Goal: Task Accomplishment & Management: Manage account settings

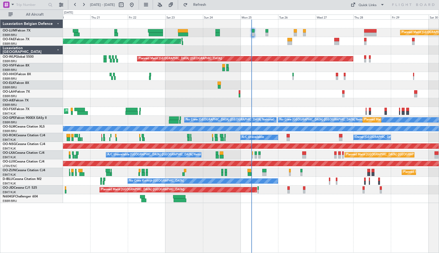
click at [275, 108] on div "Planned Maint Kortrijk-[GEOGRAPHIC_DATA]" at bounding box center [251, 111] width 376 height 9
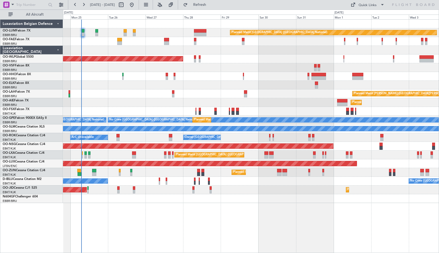
click at [124, 89] on div "Planned Maint [GEOGRAPHIC_DATA] ([GEOGRAPHIC_DATA] National) Owner [GEOGRAPHIC_…" at bounding box center [251, 111] width 376 height 183
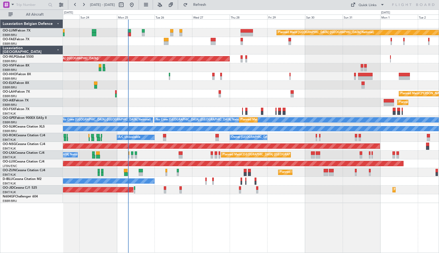
click at [203, 219] on div "Planned Maint [GEOGRAPHIC_DATA] ([GEOGRAPHIC_DATA] National) Owner [GEOGRAPHIC_…" at bounding box center [251, 136] width 376 height 234
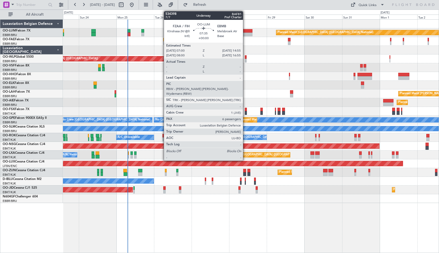
click at [244, 34] on div at bounding box center [246, 35] width 12 height 4
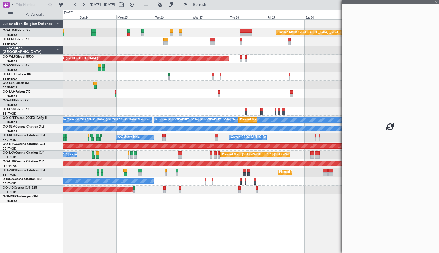
click at [244, 34] on div at bounding box center [246, 35] width 12 height 4
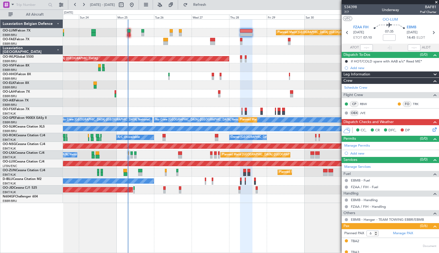
click at [437, 4] on span at bounding box center [436, 2] width 5 height 5
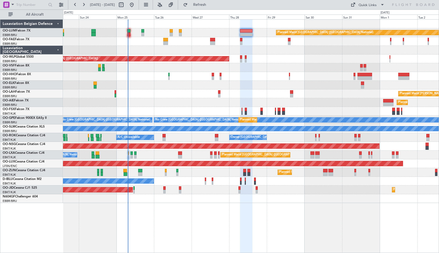
type input "0"
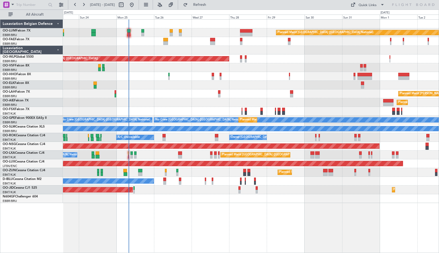
click at [155, 94] on div "Planned Maint [PERSON_NAME]-[GEOGRAPHIC_DATA][PERSON_NAME] ([GEOGRAPHIC_DATA][P…" at bounding box center [251, 93] width 376 height 9
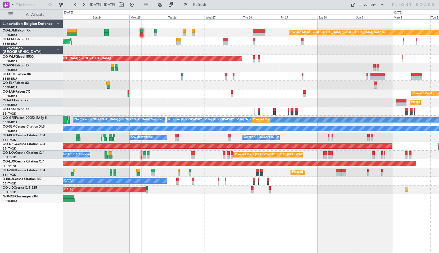
click at [93, 106] on div "Planned Maint [GEOGRAPHIC_DATA] ([GEOGRAPHIC_DATA] National) Owner [GEOGRAPHIC_…" at bounding box center [251, 111] width 376 height 183
click at [62, 3] on button at bounding box center [61, 5] width 8 height 8
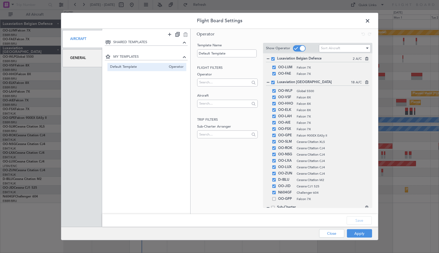
click at [88, 58] on div "General" at bounding box center [82, 58] width 40 height 18
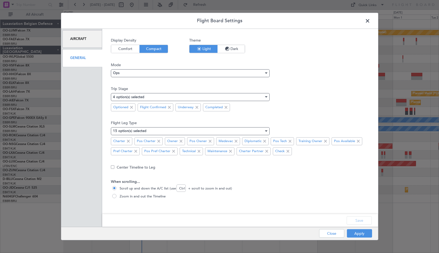
click at [137, 199] on span "Zoom in and out the Timeline" at bounding box center [142, 196] width 48 height 5
click at [118, 199] on input "Zoom in and out the Timeline" at bounding box center [114, 196] width 5 height 5
radio input "true"
click at [360, 219] on button "Save" at bounding box center [359, 220] width 25 height 8
click at [359, 236] on button "Apply" at bounding box center [359, 233] width 25 height 8
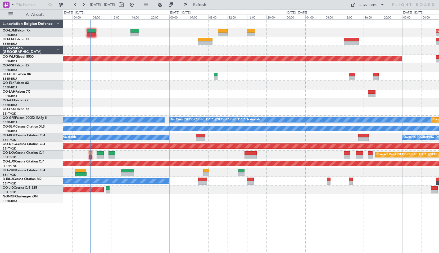
click at [129, 212] on div "- - FZAA 07:00 Z EBMB 14:55 Z Planned Maint [GEOGRAPHIC_DATA] ([GEOGRAPHIC_DATA…" at bounding box center [251, 136] width 376 height 234
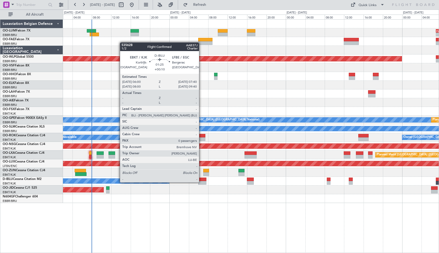
click at [201, 182] on div at bounding box center [202, 183] width 8 height 4
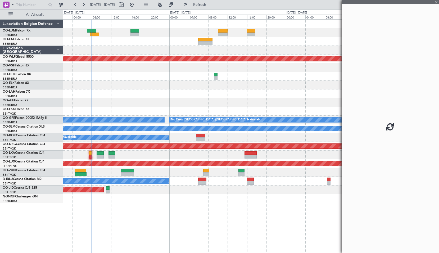
click at [214, 193] on div "Planned Maint [GEOGRAPHIC_DATA] ([GEOGRAPHIC_DATA])" at bounding box center [251, 190] width 376 height 9
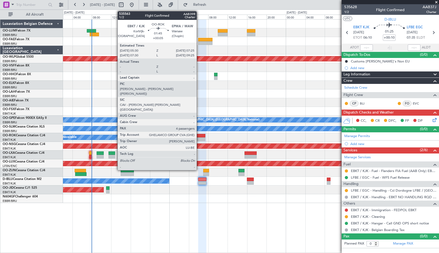
click at [199, 136] on div at bounding box center [201, 136] width 10 height 4
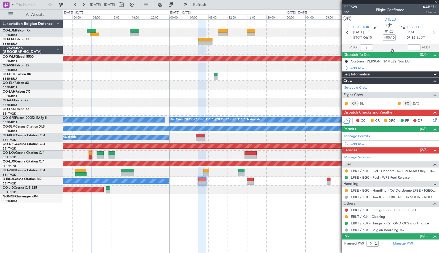
type input "+00:05"
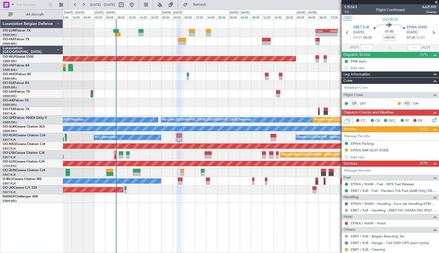
click at [236, 220] on div "- - FZAA 07:00 Z EBMB 14:55 Z Planned Maint [GEOGRAPHIC_DATA] ([GEOGRAPHIC_DATA…" at bounding box center [251, 136] width 376 height 234
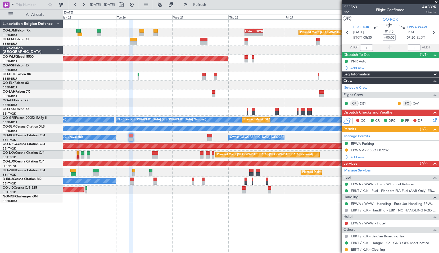
click at [191, 235] on div "- - FZAA 07:00 Z EBMB 14:55 Z Planned Maint [GEOGRAPHIC_DATA] ([GEOGRAPHIC_DATA…" at bounding box center [251, 136] width 376 height 234
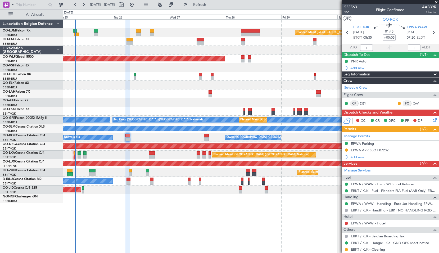
click at [437, 3] on span at bounding box center [436, 2] width 5 height 5
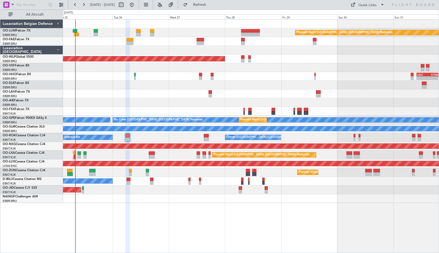
type input "0"
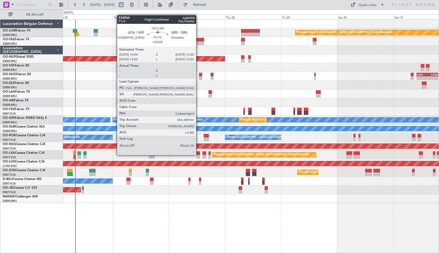
click at [199, 155] on div at bounding box center [198, 153] width 3 height 4
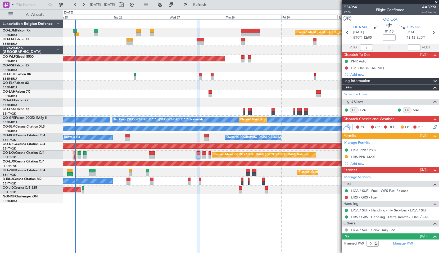
click at [166, 151] on div "Planned Maint [GEOGRAPHIC_DATA] ([GEOGRAPHIC_DATA] National) A/C Unavailable [G…" at bounding box center [251, 155] width 376 height 9
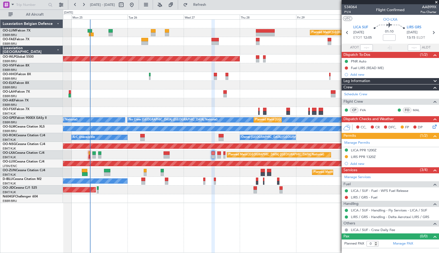
click at [103, 202] on div at bounding box center [251, 198] width 376 height 9
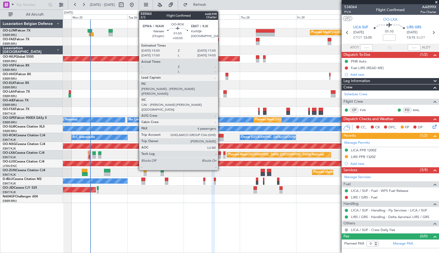
click at [220, 138] on div at bounding box center [221, 139] width 5 height 4
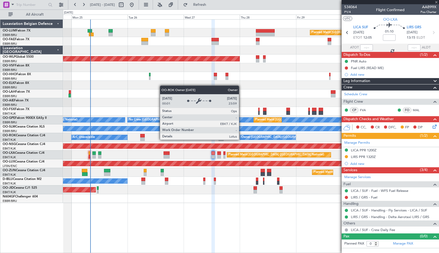
type input "+00:05"
type input "4"
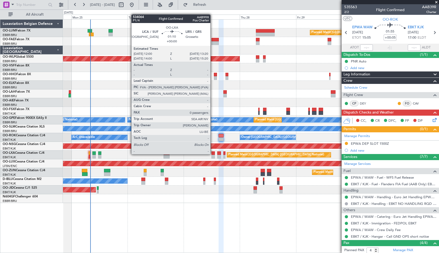
click at [213, 154] on div at bounding box center [212, 153] width 3 height 4
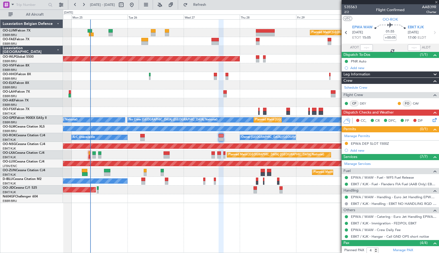
type input "0"
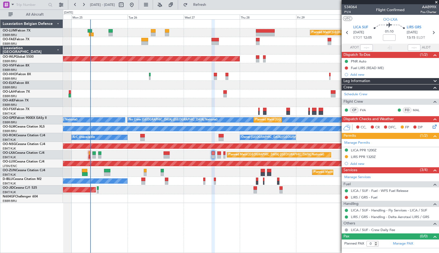
click at [436, 2] on span at bounding box center [436, 2] width 5 height 5
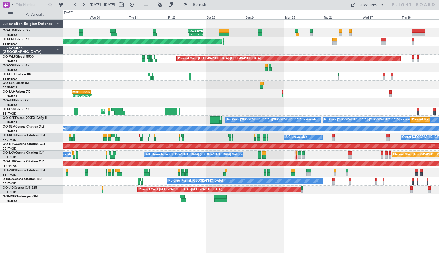
click at [332, 222] on div "13:30 Z 22:35 Z HAAB 13:00 Z EBMB 22:30 Z Planned Maint [GEOGRAPHIC_DATA] ([GEO…" at bounding box center [251, 136] width 376 height 234
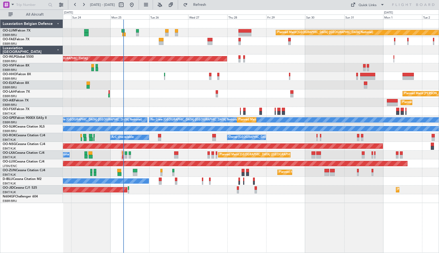
click at [187, 220] on div "Planned Maint [GEOGRAPHIC_DATA] ([GEOGRAPHIC_DATA] National) Owner [GEOGRAPHIC_…" at bounding box center [251, 136] width 376 height 234
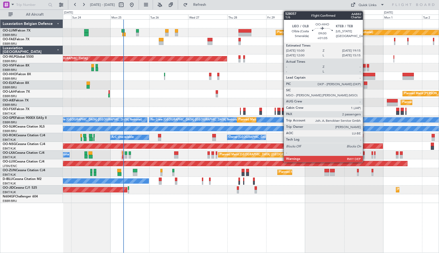
click at [365, 78] on div at bounding box center [367, 78] width 15 height 4
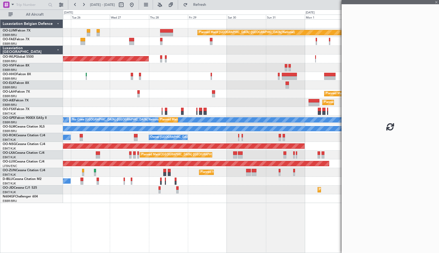
click at [229, 212] on div "Planned Maint [GEOGRAPHIC_DATA] ([GEOGRAPHIC_DATA] National) Owner [GEOGRAPHIC_…" at bounding box center [251, 136] width 376 height 234
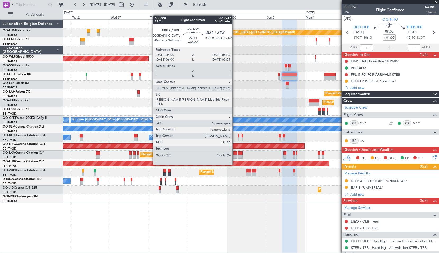
click at [235, 155] on div at bounding box center [235, 157] width 4 height 4
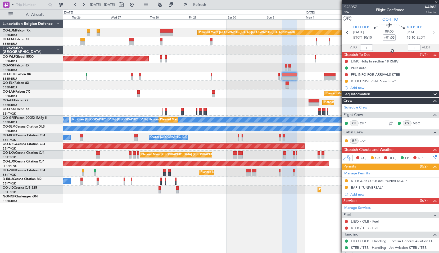
type input "0"
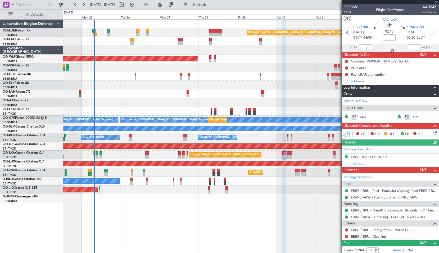
click at [246, 199] on div "Planned Maint [GEOGRAPHIC_DATA] ([GEOGRAPHIC_DATA] National) Owner [GEOGRAPHIC_…" at bounding box center [251, 136] width 376 height 234
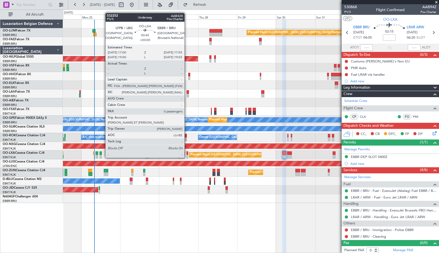
click at [187, 153] on div at bounding box center [188, 153] width 2 height 4
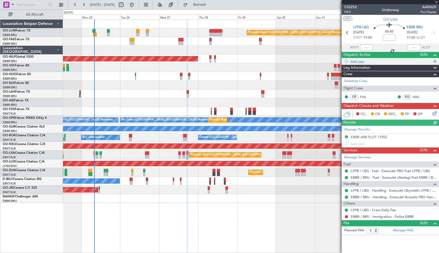
click at [357, 61] on div "Add new" at bounding box center [390, 61] width 81 height 4
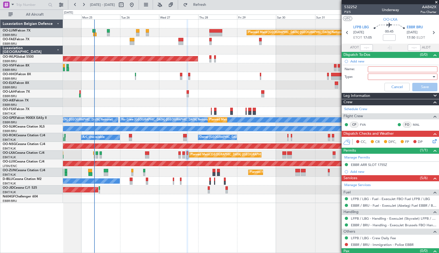
click at [378, 70] on input "Name:" at bounding box center [403, 69] width 70 height 6
type input "b"
type input "BCAA inflight audit."
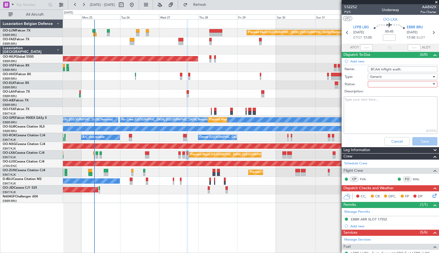
click at [404, 83] on div at bounding box center [401, 84] width 62 height 8
click at [389, 96] on span "Not Started" at bounding box center [400, 95] width 62 height 8
click at [380, 109] on textarea "Description:" at bounding box center [391, 115] width 94 height 38
type textarea "Check with [PERSON_NAME]."
click at [412, 137] on button "Save" at bounding box center [424, 141] width 25 height 8
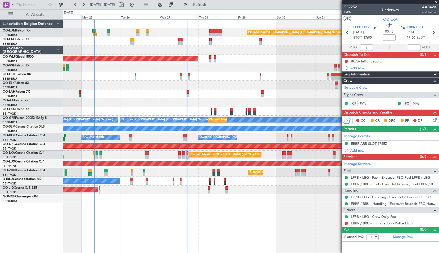
click at [438, 3] on span at bounding box center [436, 2] width 5 height 5
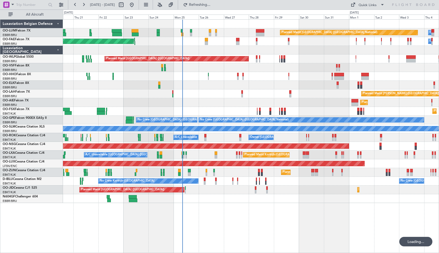
click at [238, 217] on div "Planned Maint [GEOGRAPHIC_DATA] ([GEOGRAPHIC_DATA] National) Owner [GEOGRAPHIC_…" at bounding box center [251, 136] width 376 height 234
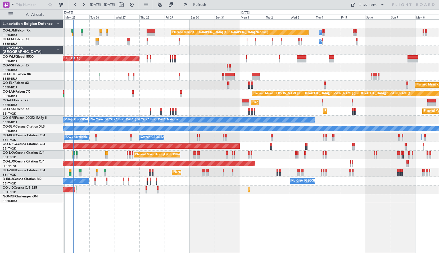
click at [187, 224] on div "Planned Maint [GEOGRAPHIC_DATA] ([GEOGRAPHIC_DATA] National) Owner [GEOGRAPHIC_…" at bounding box center [251, 136] width 376 height 234
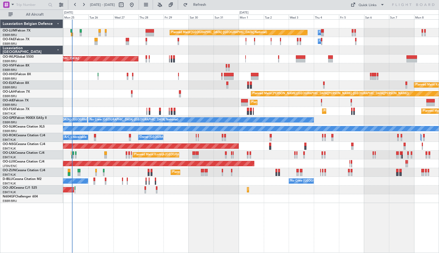
click at [248, 229] on div "Planned Maint [GEOGRAPHIC_DATA] ([GEOGRAPHIC_DATA] National) Owner [GEOGRAPHIC_…" at bounding box center [251, 136] width 376 height 234
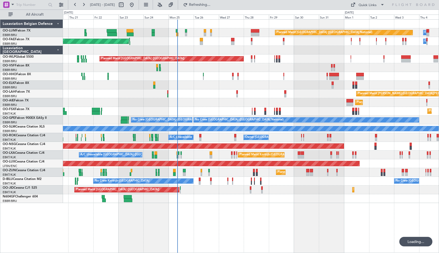
click at [401, 214] on div "Planned Maint [GEOGRAPHIC_DATA] ([GEOGRAPHIC_DATA] National) Owner [GEOGRAPHIC_…" at bounding box center [251, 136] width 376 height 234
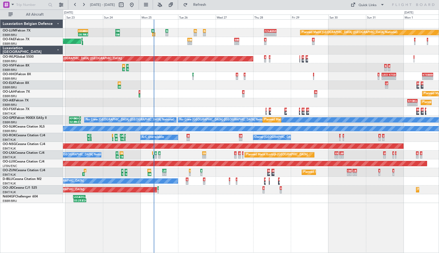
click at [220, 223] on div "07:36 Z - FZAA 07:00 Z FZIC 08:55 Z - - FZIC 16:00 Z FZAA 17:45 Z DBBB 08:00 Z …" at bounding box center [251, 136] width 376 height 234
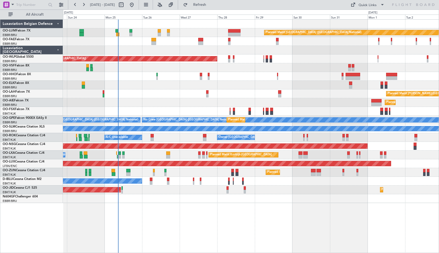
click at [141, 214] on div "Planned Maint [GEOGRAPHIC_DATA] ([GEOGRAPHIC_DATA] National) Owner [GEOGRAPHIC_…" at bounding box center [251, 136] width 376 height 234
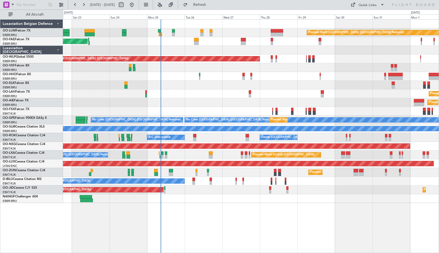
click at [180, 86] on div "Planned Maint [GEOGRAPHIC_DATA] ([GEOGRAPHIC_DATA] National) Owner [GEOGRAPHIC_…" at bounding box center [251, 111] width 376 height 183
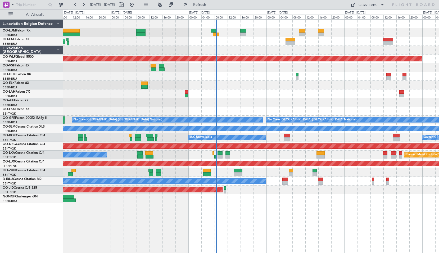
click at [235, 87] on div "Planned Maint [GEOGRAPHIC_DATA] ([GEOGRAPHIC_DATA] National) Planned Maint [GEO…" at bounding box center [251, 111] width 376 height 183
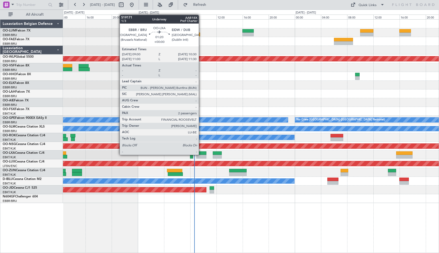
click at [201, 155] on div at bounding box center [201, 157] width 10 height 4
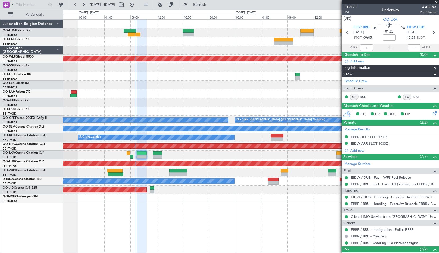
click at [246, 218] on div "Planned Maint [GEOGRAPHIC_DATA] ([GEOGRAPHIC_DATA]) No Crew [GEOGRAPHIC_DATA] (…" at bounding box center [251, 136] width 376 height 234
click at [346, 138] on button at bounding box center [346, 136] width 3 height 3
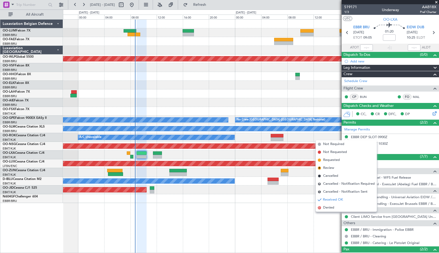
click at [294, 201] on div at bounding box center [251, 198] width 376 height 9
click at [332, 199] on span "Received OK" at bounding box center [333, 199] width 20 height 5
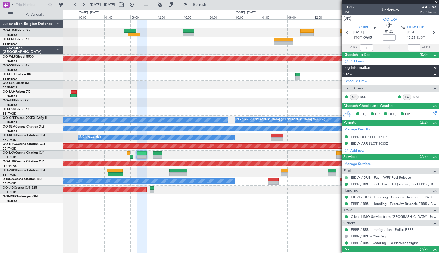
click at [347, 176] on button at bounding box center [346, 177] width 3 height 3
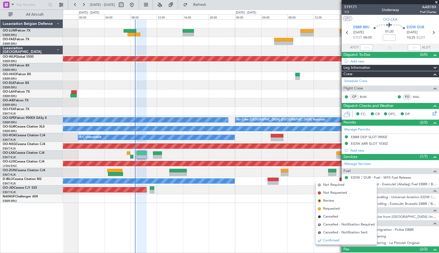
click at [306, 202] on div at bounding box center [251, 198] width 376 height 9
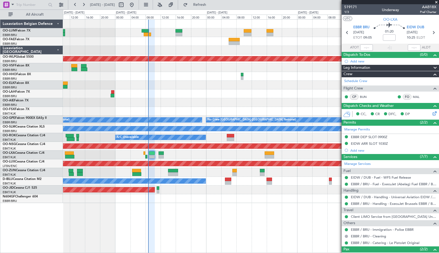
click at [238, 189] on div "Planned Maint [GEOGRAPHIC_DATA] ([GEOGRAPHIC_DATA])" at bounding box center [251, 190] width 376 height 9
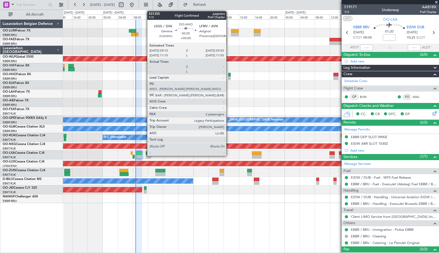
click at [229, 76] on div at bounding box center [229, 75] width 3 height 4
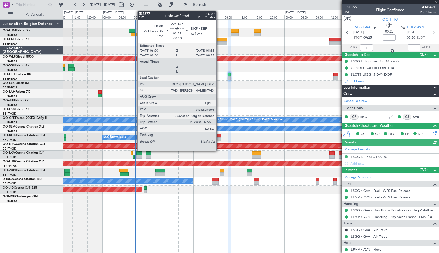
click at [219, 43] on div at bounding box center [221, 43] width 11 height 4
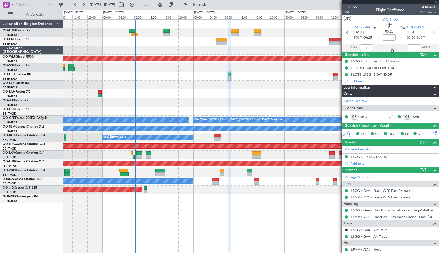
type input "-00:10"
type input "9"
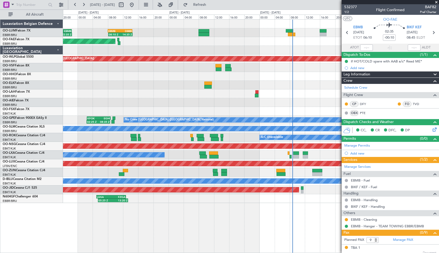
click at [344, 103] on fb-app "24 Aug 2025 - 28 Aug 2025 Refresh Quick Links All Aircraft EBMB 08:00 Z DBBB 14…" at bounding box center [219, 128] width 439 height 249
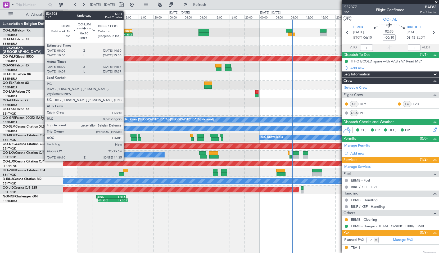
click at [126, 35] on div "14:35 Z" at bounding box center [126, 34] width 12 height 3
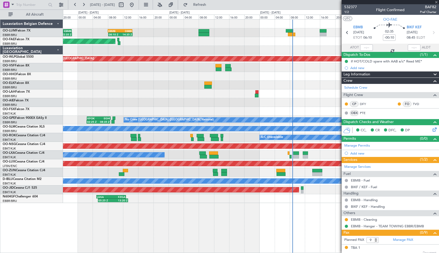
type input "+00:15"
type input "08:19"
type input "14:27"
type input "0"
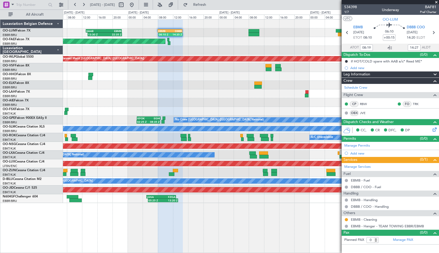
click at [166, 35] on div "13:30 Z 22:35 Z HAAB 13:00 Z EBMB 22:30 Z 08:10 Z 14:35 Z EBMB 08:00 Z DBBB 14:…" at bounding box center [251, 111] width 376 height 183
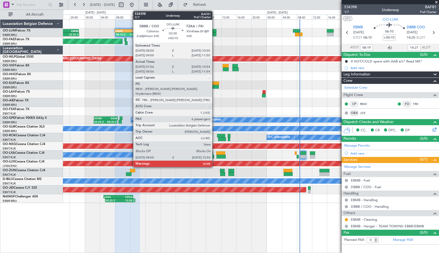
click at [215, 32] on div at bounding box center [211, 31] width 11 height 4
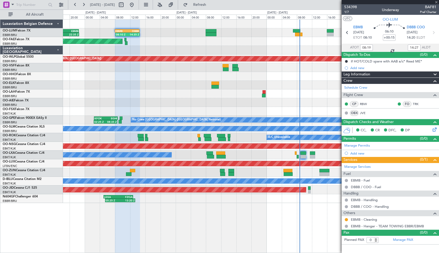
type input "+00:10"
type input "08:06"
type input "10:44"
type input "6"
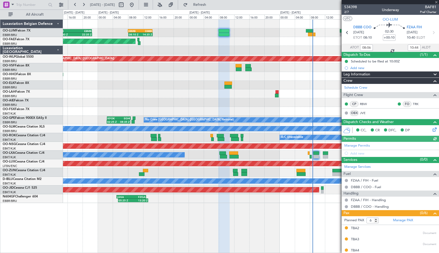
click at [252, 81] on div "13:30 Z 22:35 Z HAAB 13:00 Z EBMB 22:30 Z 08:10 Z 14:35 Z EBMB 08:00 Z DBBB 14:…" at bounding box center [251, 111] width 376 height 183
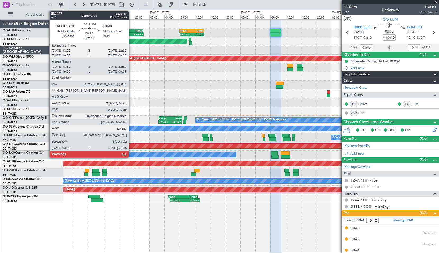
click at [132, 33] on div "22:35 Z" at bounding box center [135, 34] width 17 height 3
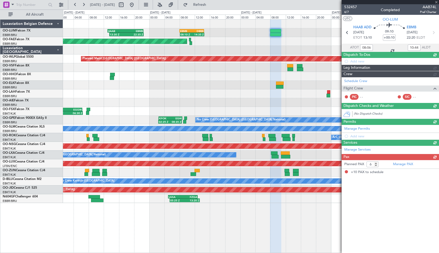
type input "+02:30"
type input "13:40"
type input "22:29"
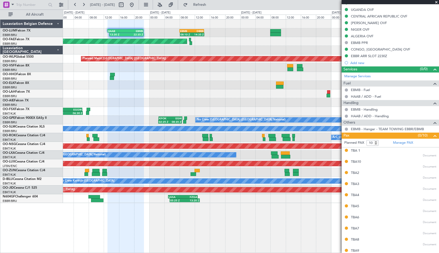
scroll to position [185, 0]
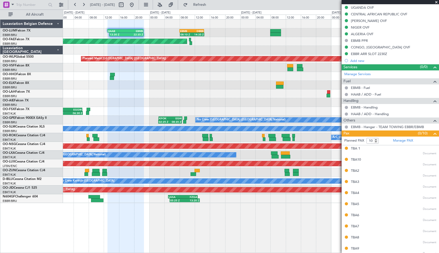
click at [436, 3] on span at bounding box center [436, 2] width 5 height 5
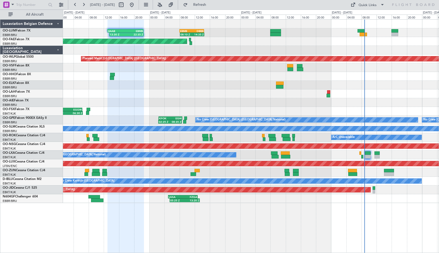
type input "0"
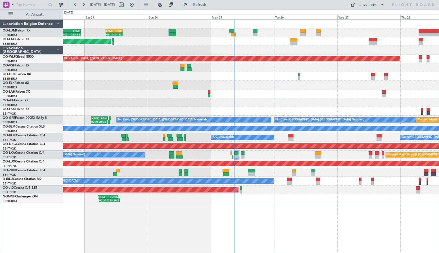
click at [244, 231] on div "13:30 Z 22:35 Z HAAB 13:00 Z EBMB 22:30 Z 08:10 Z 14:35 Z EBMB 08:00 Z DBBB 14:…" at bounding box center [251, 136] width 376 height 234
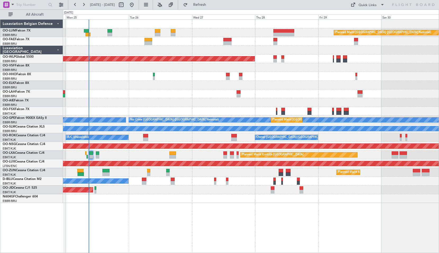
click at [262, 224] on div "Planned Maint Brussels (Brussels National) Planned Maint Berlin (Brandenburg) -…" at bounding box center [251, 136] width 376 height 234
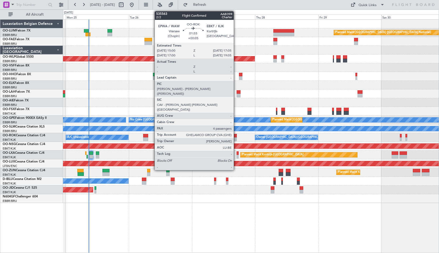
click at [237, 138] on div "A/C Unavailable Owner Kortrijk-Wevelgem" at bounding box center [251, 137] width 376 height 9
click at [235, 136] on div at bounding box center [234, 136] width 6 height 4
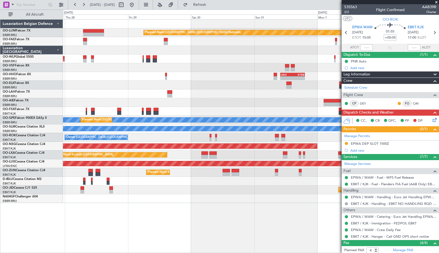
click at [109, 180] on div "Planned Maint Brussels (Brussels National) Owner Melsbroek Air Base Owner Melsb…" at bounding box center [251, 136] width 376 height 234
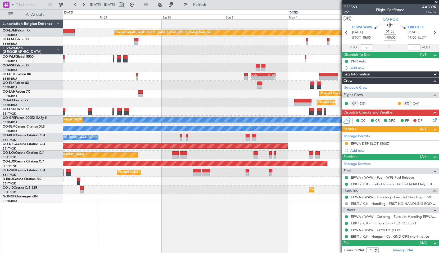
click at [159, 189] on div "Planned Maint Brussels (Brussels National) Owner Melsbroek Air Base Owner Melsb…" at bounding box center [251, 111] width 376 height 183
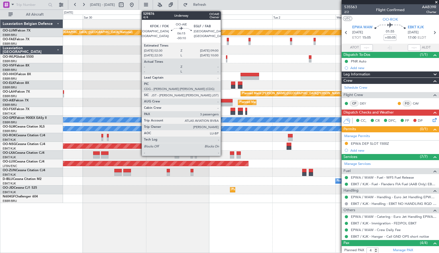
click at [223, 101] on div at bounding box center [223, 101] width 17 height 4
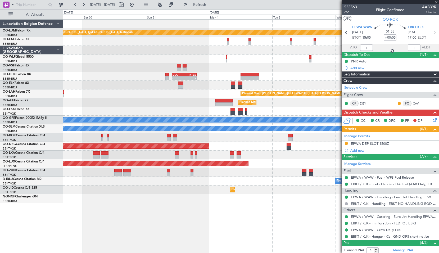
type input "-00:10"
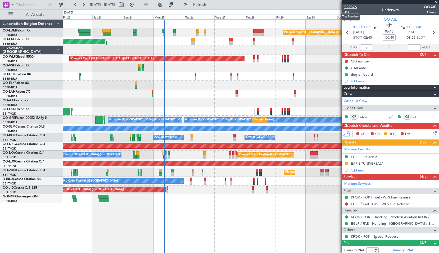
click at [355, 5] on span "529876" at bounding box center [350, 7] width 13 height 6
click at [391, 19] on span "OO-AIE" at bounding box center [390, 20] width 13 height 6
click at [344, 12] on span "4/4" at bounding box center [350, 12] width 13 height 4
click at [367, 156] on div "EGLF PPR 0910Z" at bounding box center [364, 157] width 26 height 4
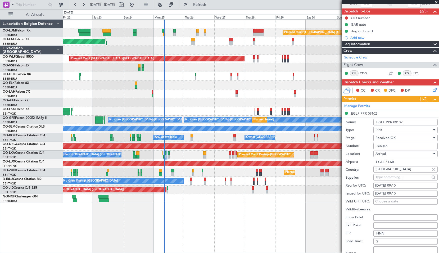
scroll to position [53, 0]
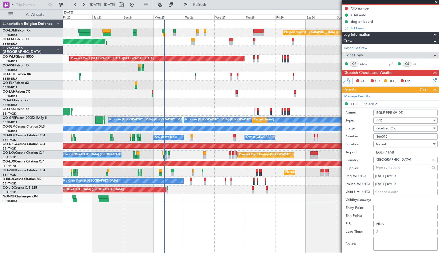
click at [394, 128] on span "Received OK" at bounding box center [386, 128] width 20 height 5
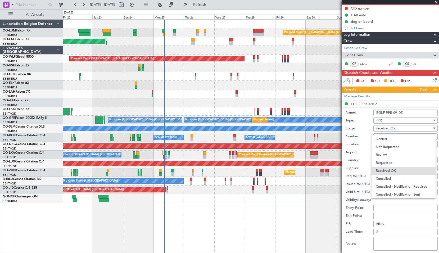
scroll to position [8, 0]
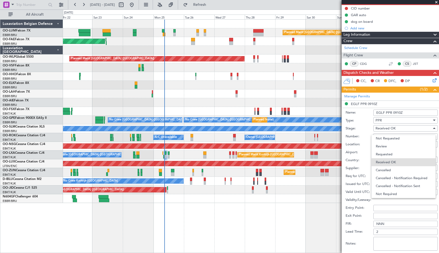
click at [309, 100] on div at bounding box center [219, 126] width 439 height 253
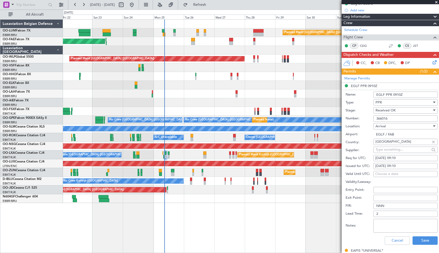
scroll to position [79, 0]
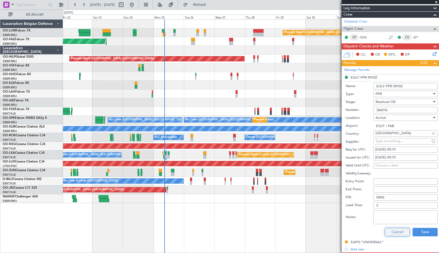
click at [398, 232] on button "Cancel" at bounding box center [397, 232] width 25 height 8
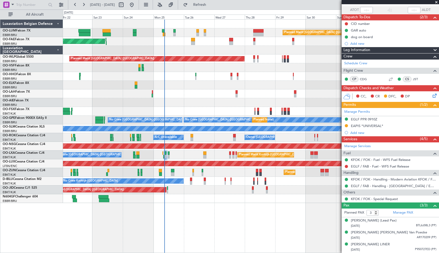
scroll to position [43, 0]
click at [394, 177] on link "KFOK / FOK - Handling - Modern Aviation KFOK / FOK" at bounding box center [393, 179] width 85 height 4
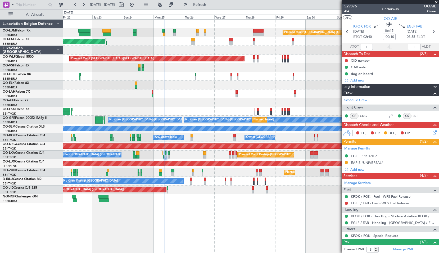
scroll to position [0, 0]
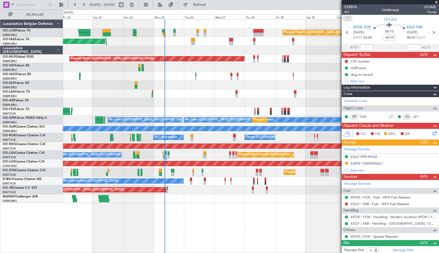
click at [435, 3] on span at bounding box center [436, 2] width 5 height 5
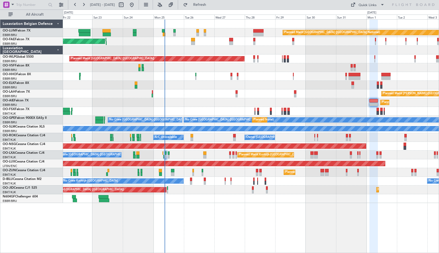
type input "0"
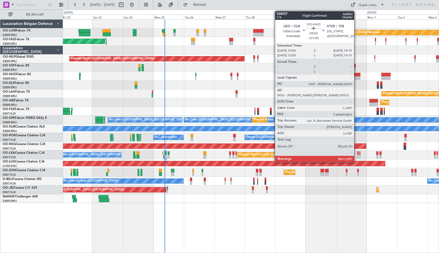
click at [357, 76] on div at bounding box center [355, 75] width 12 height 4
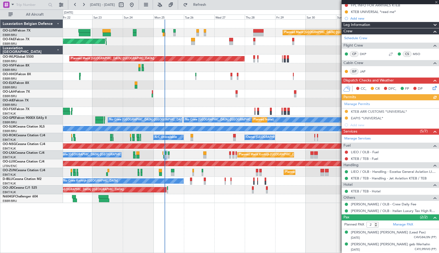
scroll to position [74, 0]
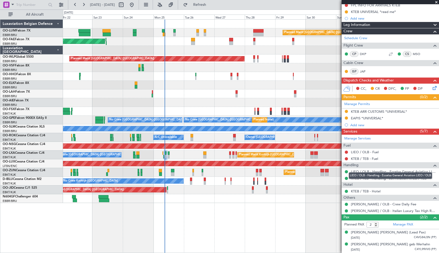
click at [379, 169] on link "LIEO / OLB - Handling - Eccelsa General Aviation LIEO / OLB" at bounding box center [393, 171] width 85 height 4
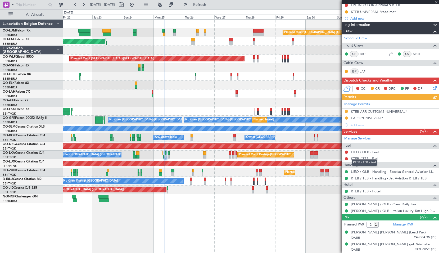
click at [368, 156] on link "KTEB / TEB - Fuel" at bounding box center [364, 158] width 27 height 4
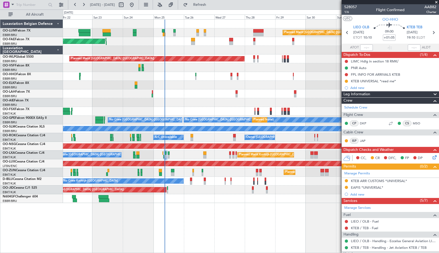
scroll to position [0, 0]
click at [437, 1] on span at bounding box center [436, 2] width 5 height 5
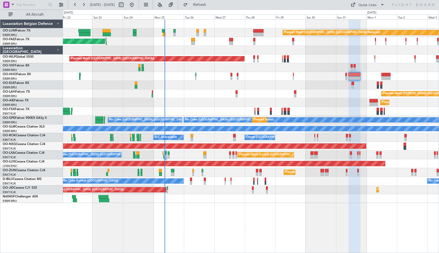
type input "0"
